Goal: Information Seeking & Learning: Learn about a topic

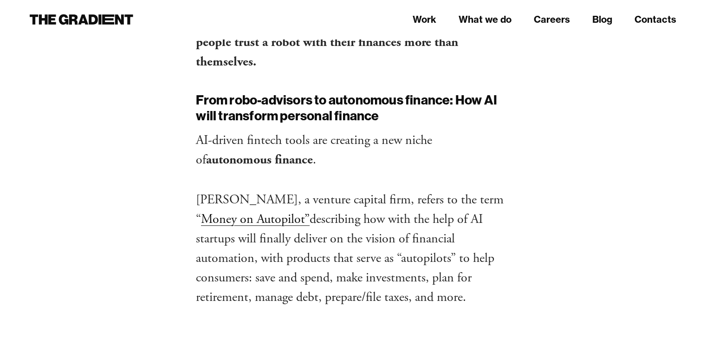
scroll to position [836, 0]
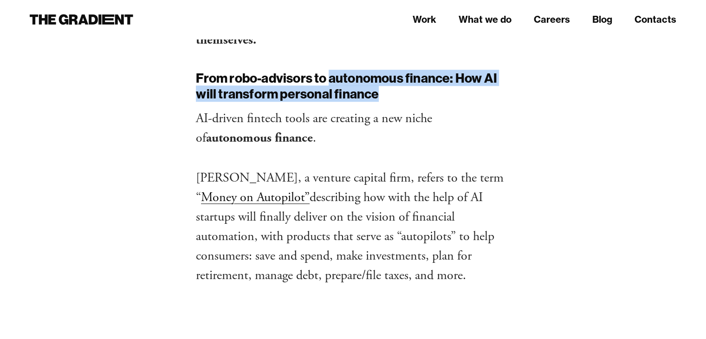
drag, startPoint x: 383, startPoint y: 95, endPoint x: 332, endPoint y: 76, distance: 54.2
click at [332, 76] on h2 "From robo-advisors to autonomous finance: How AI will transform personal finance" at bounding box center [353, 85] width 314 height 31
copy h2 "autonomous finance: How AI will transform personal finance"
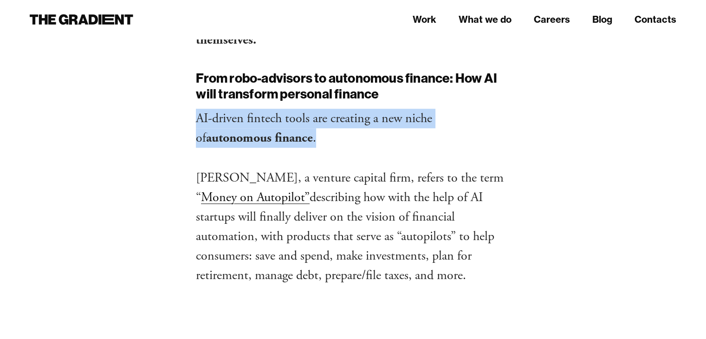
drag, startPoint x: 194, startPoint y: 117, endPoint x: 312, endPoint y: 147, distance: 121.7
copy p "AI-driven fintech tools are creating a new niche of autonomous finance ."
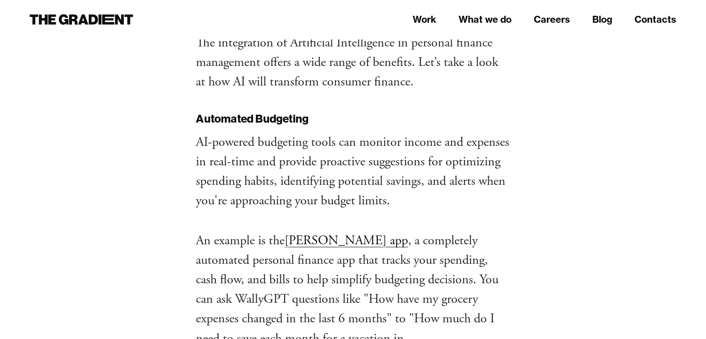
scroll to position [1439, 0]
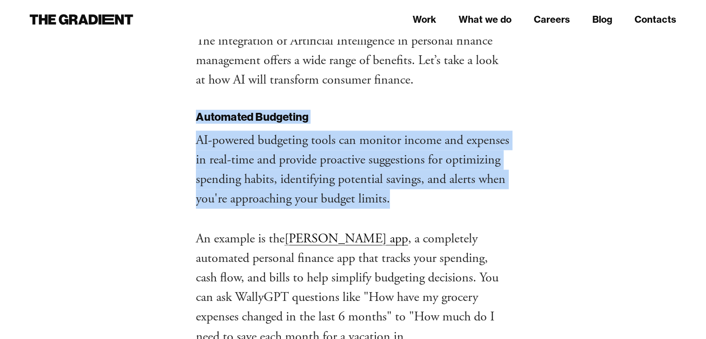
drag, startPoint x: 195, startPoint y: 115, endPoint x: 401, endPoint y: 195, distance: 220.8
click at [401, 195] on div "[DATE] [DATE] How AI will transform personal finance by [PERSON_NAME] , Foundin…" at bounding box center [353, 317] width 333 height 3345
copy div "Automated Budgeting AI-powered budgeting tools can monitor income and expenses …"
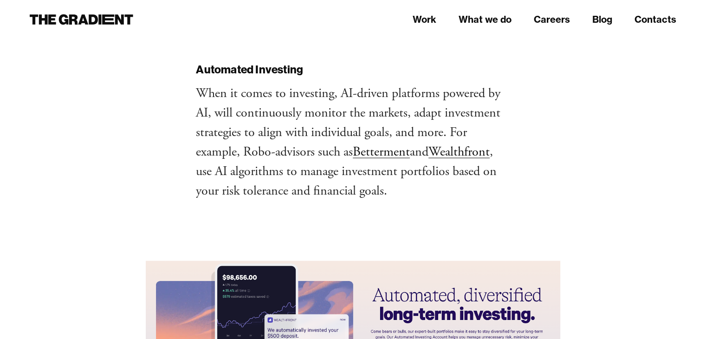
scroll to position [1996, 0]
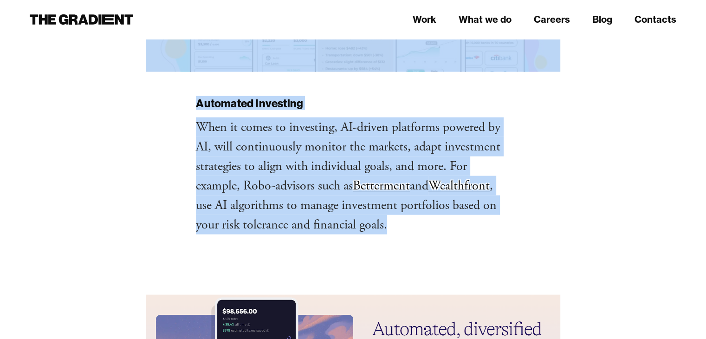
drag, startPoint x: 362, startPoint y: 199, endPoint x: 184, endPoint y: 84, distance: 211.6
click at [198, 97] on h3 "Automated Investing" at bounding box center [353, 103] width 314 height 13
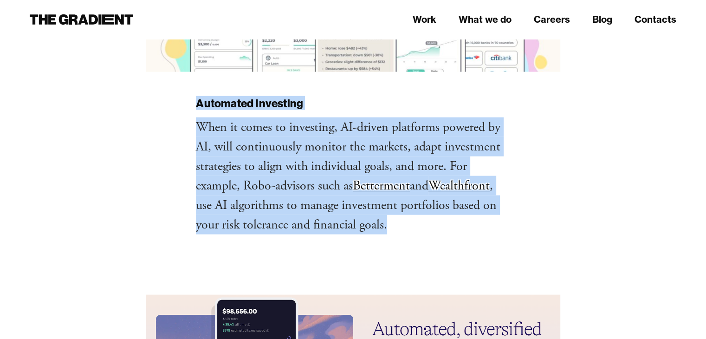
drag, startPoint x: 199, startPoint y: 84, endPoint x: 397, endPoint y: 202, distance: 231.5
copy div "Automated Investing When it comes to investing, AI-driven platforms powered by …"
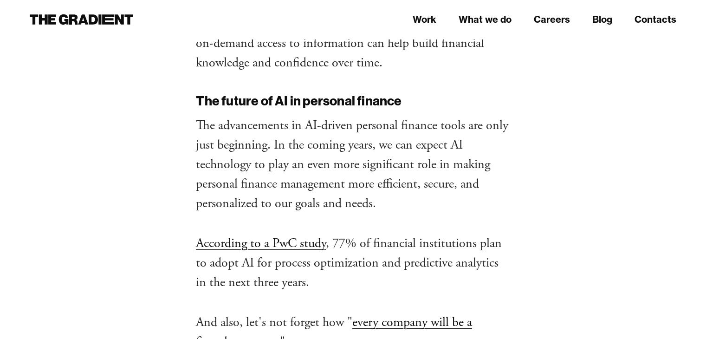
scroll to position [3017, 0]
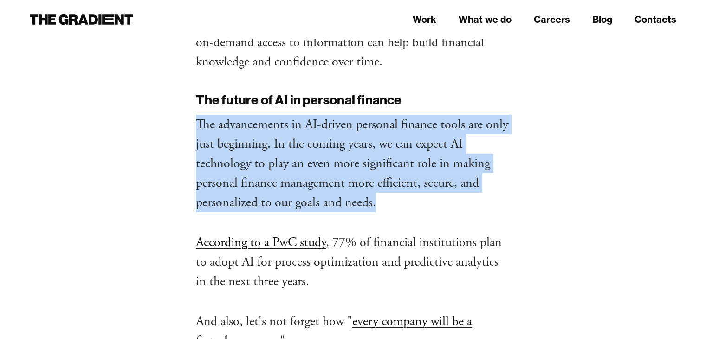
drag, startPoint x: 193, startPoint y: 104, endPoint x: 383, endPoint y: 190, distance: 209.2
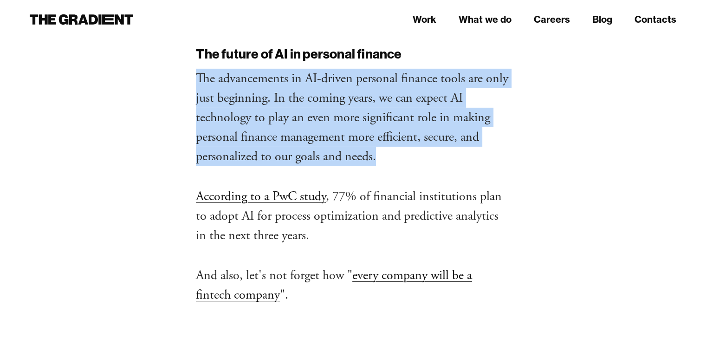
scroll to position [3064, 0]
copy p "The advancements in AI-driven personal finance tools are only just beginning. I…"
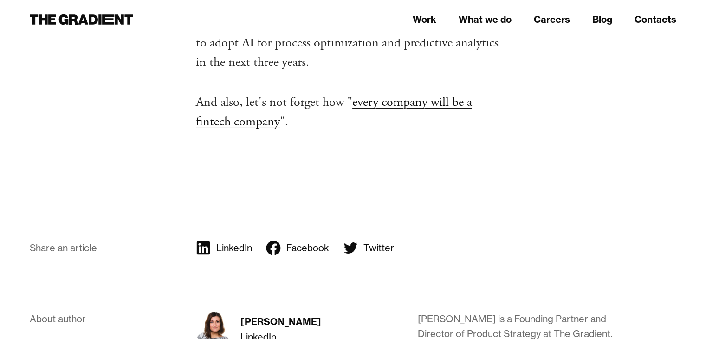
scroll to position [3249, 0]
